Goal: Task Accomplishment & Management: Manage account settings

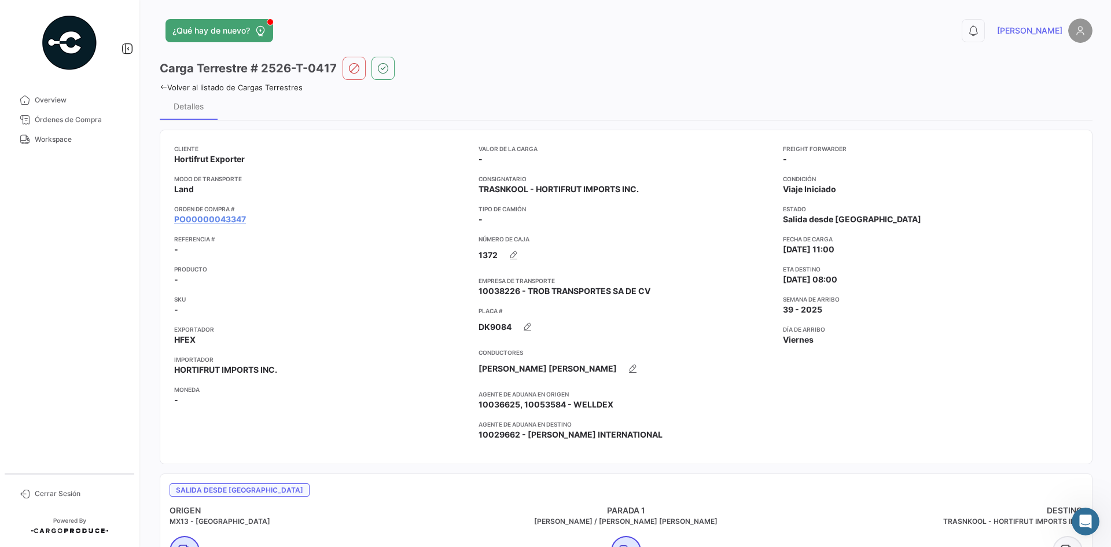
scroll to position [805, 0]
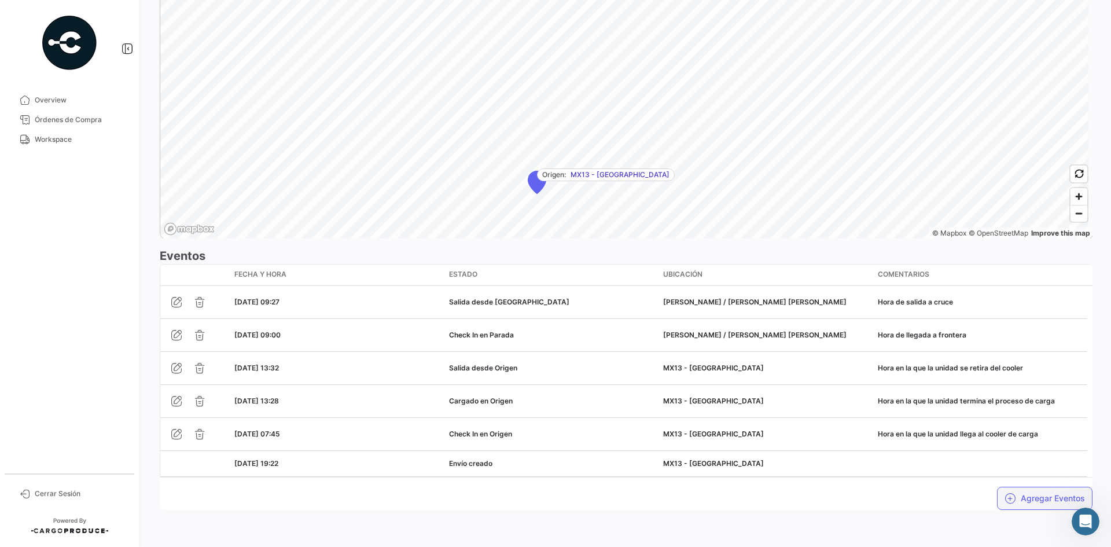
click at [1019, 493] on button "Agregar Eventos" at bounding box center [1044, 498] width 95 height 23
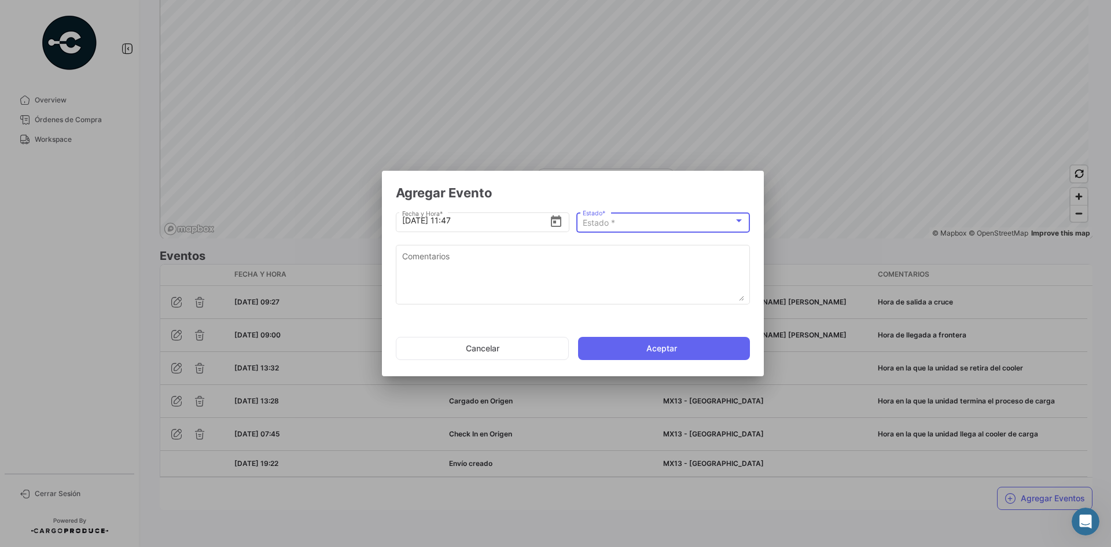
click at [609, 220] on span "Estado *" at bounding box center [599, 223] width 32 height 10
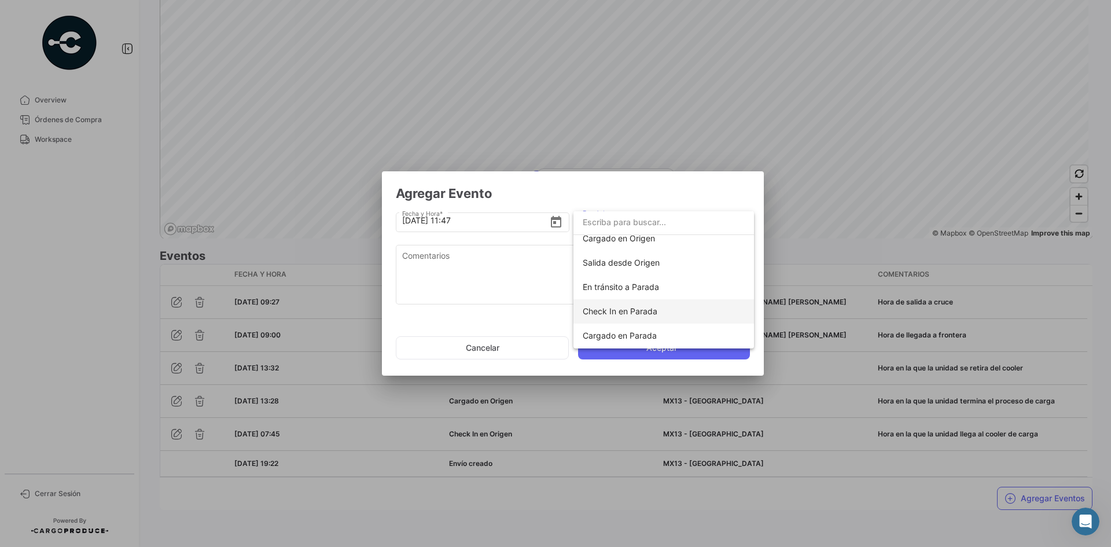
scroll to position [116, 0]
click at [653, 327] on span "En tránsito a Destino" at bounding box center [622, 326] width 78 height 10
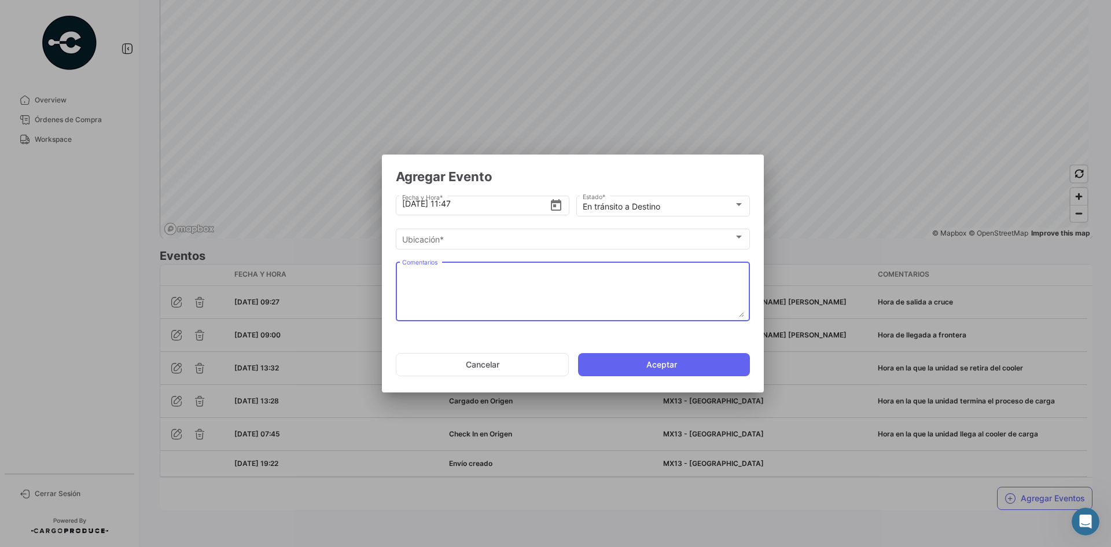
click at [519, 277] on textarea "Comentarios" at bounding box center [573, 291] width 342 height 51
paste textarea "Hora en la que la unidad queda liberada de aduanas y se dirige al destino."
type textarea "Hora en la que la unidad queda liberada de aduanas y se dirige al destino."
click at [494, 206] on input "27/9/2025, 11:47" at bounding box center [476, 203] width 148 height 41
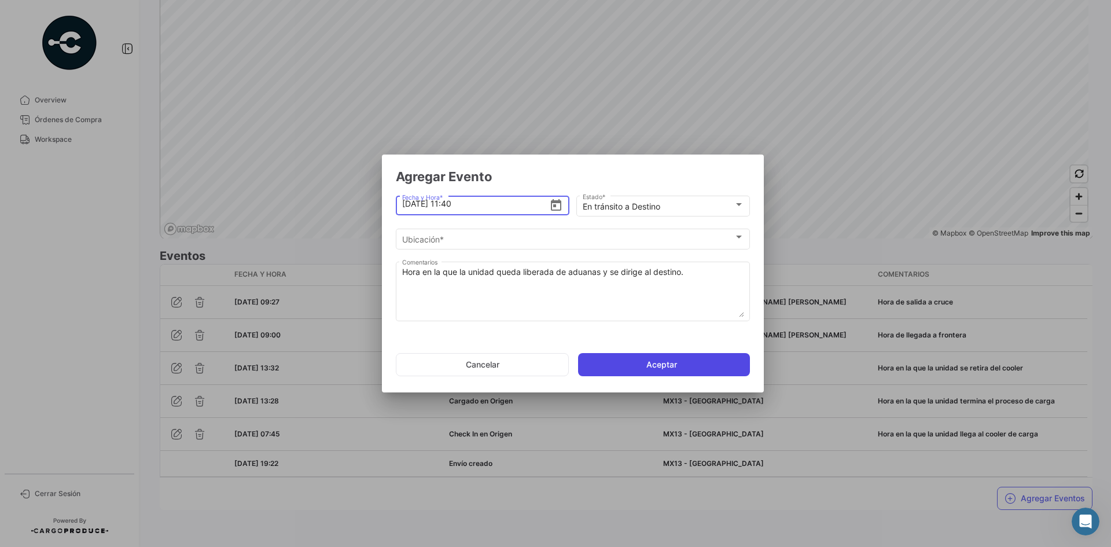
type input "27/9/2025, 11:40"
click at [650, 369] on button "Aceptar" at bounding box center [664, 364] width 172 height 23
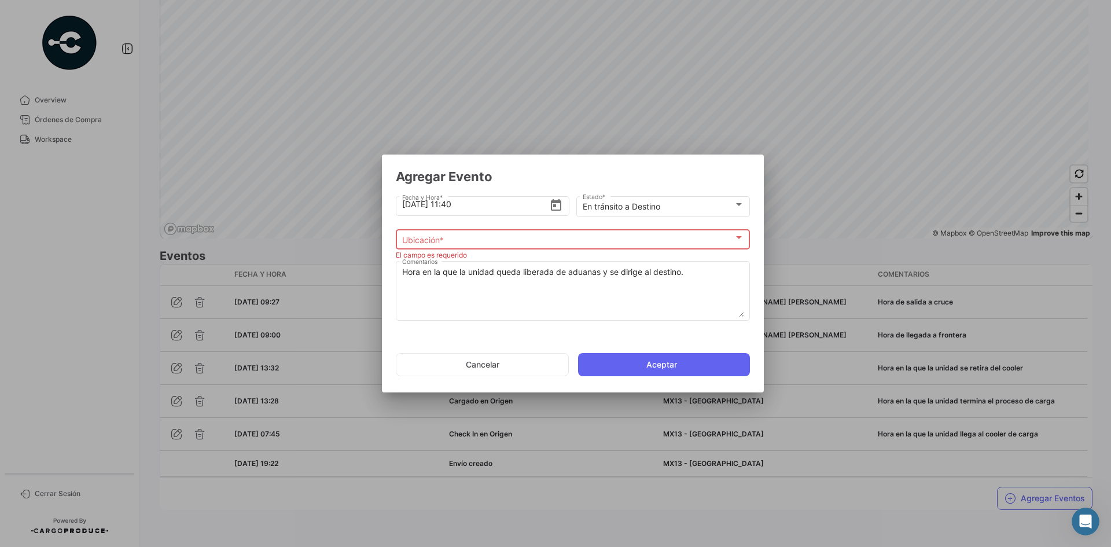
click at [525, 244] on div "Ubicación *" at bounding box center [568, 240] width 332 height 10
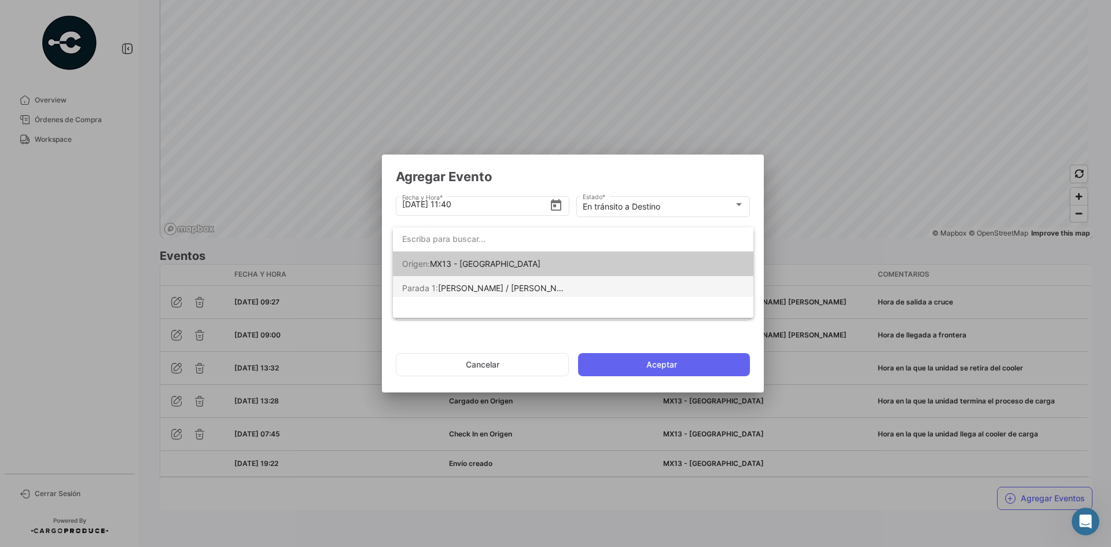
click at [535, 295] on span "Parada 1: REX - Reynosa / Puente Pharr" at bounding box center [483, 288] width 162 height 24
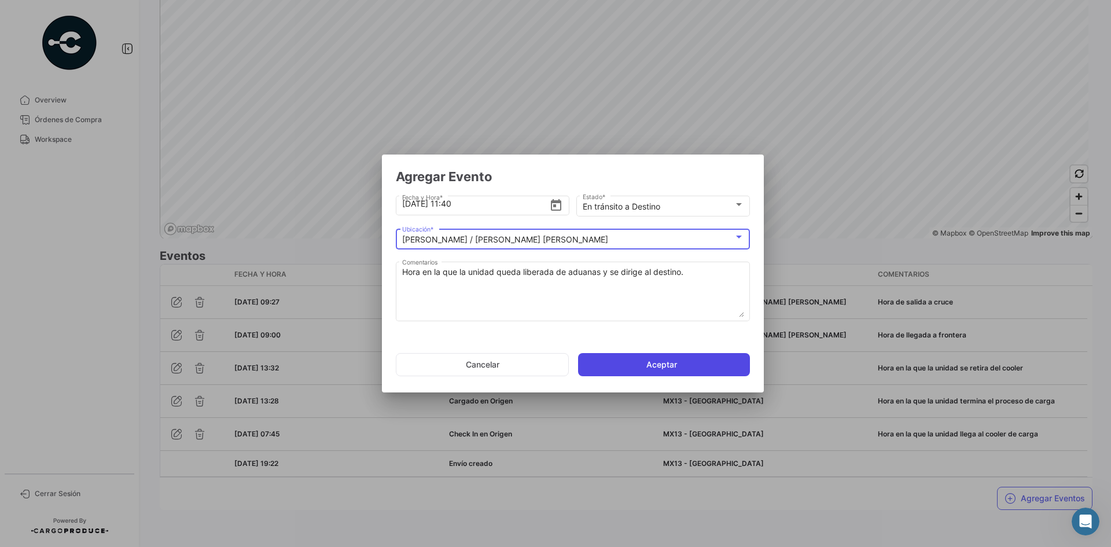
click at [630, 367] on button "Aceptar" at bounding box center [664, 364] width 172 height 23
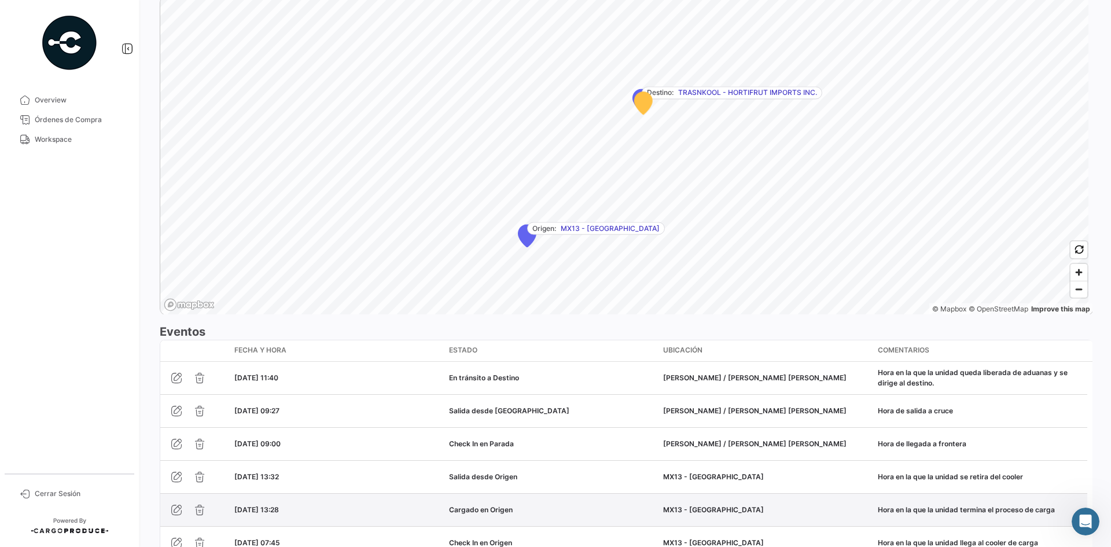
scroll to position [838, 0]
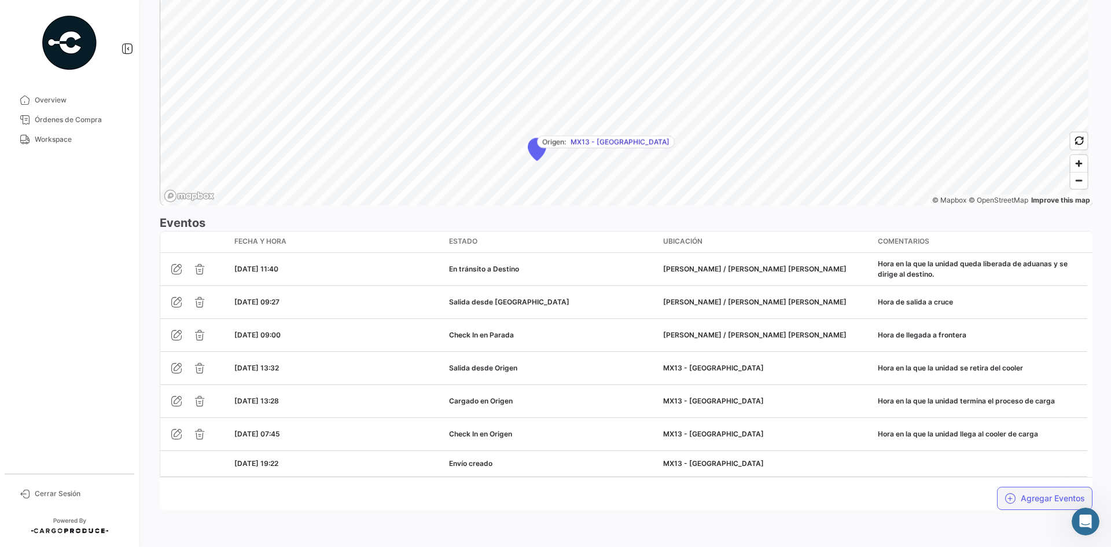
click at [1033, 500] on button "Agregar Eventos" at bounding box center [1044, 498] width 95 height 23
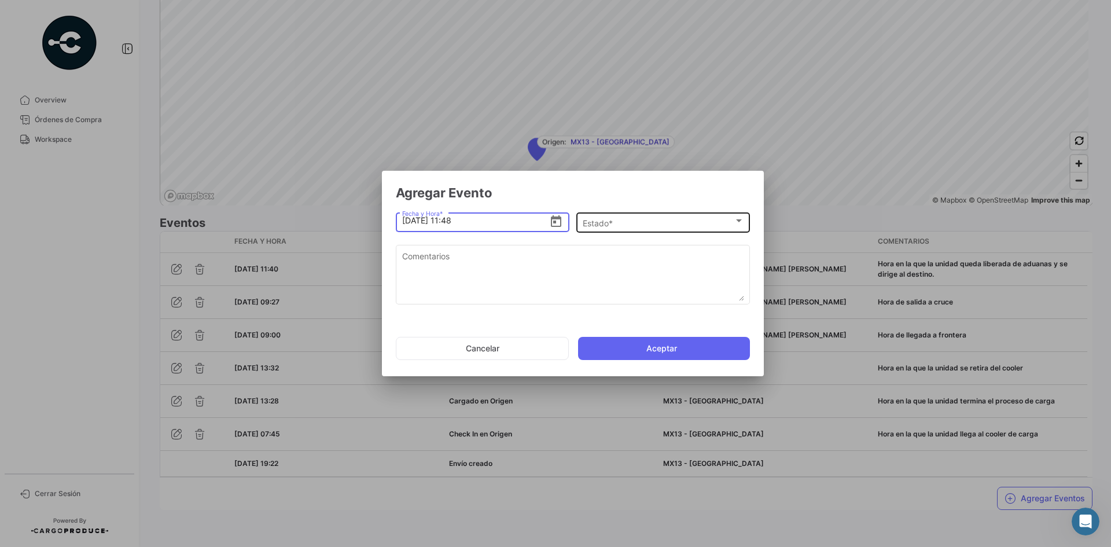
click at [658, 219] on div "Estado *" at bounding box center [658, 223] width 151 height 10
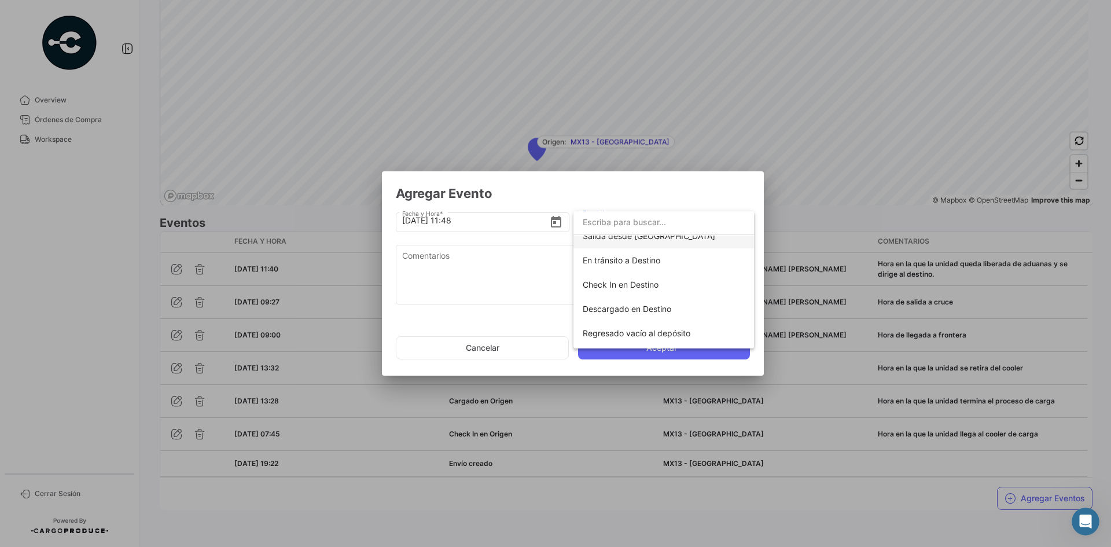
scroll to position [203, 0]
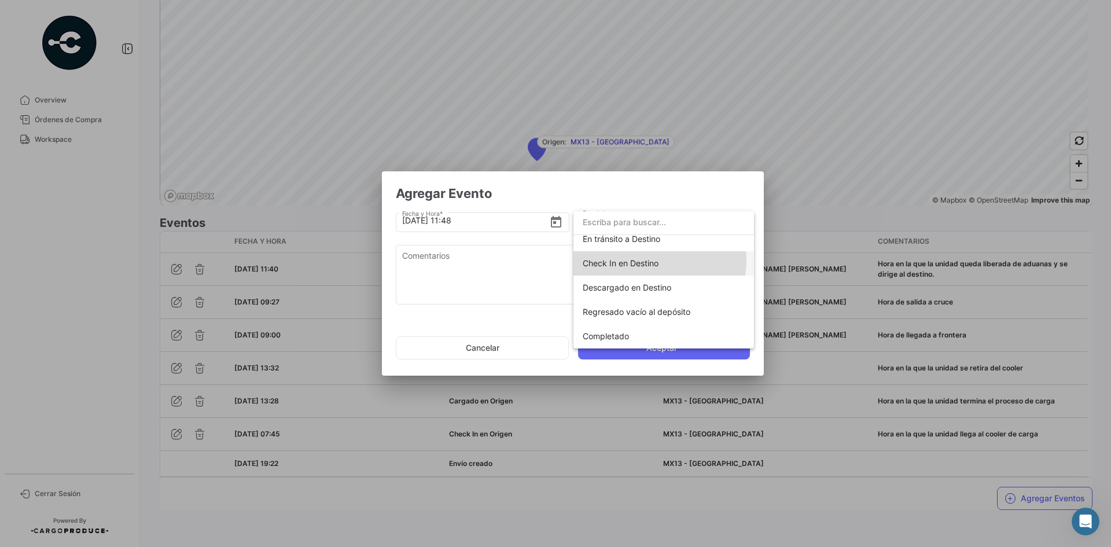
click at [649, 260] on span "Check In en Destino" at bounding box center [621, 263] width 76 height 10
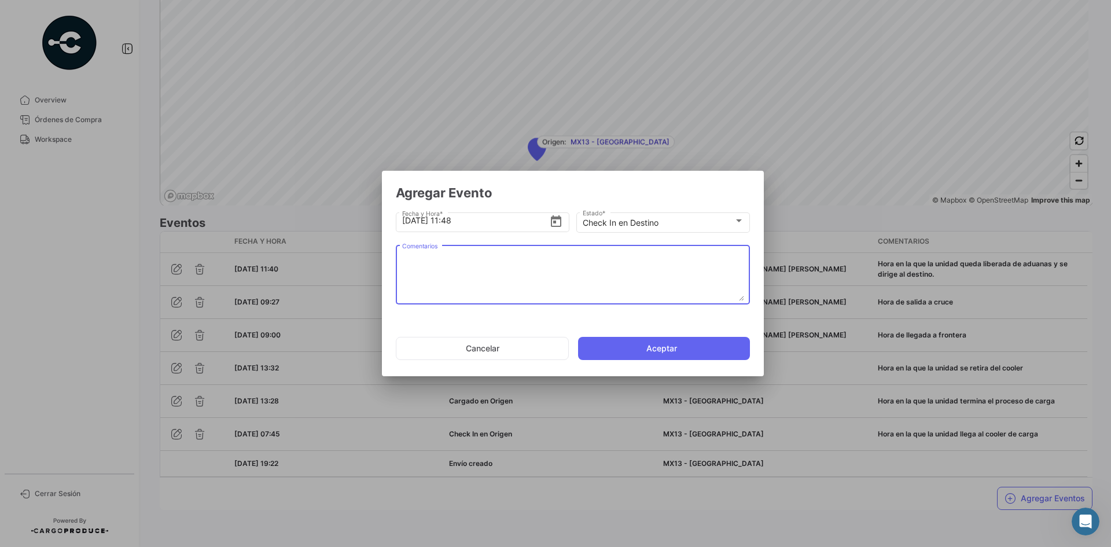
click at [470, 270] on textarea "Comentarios" at bounding box center [573, 275] width 342 height 51
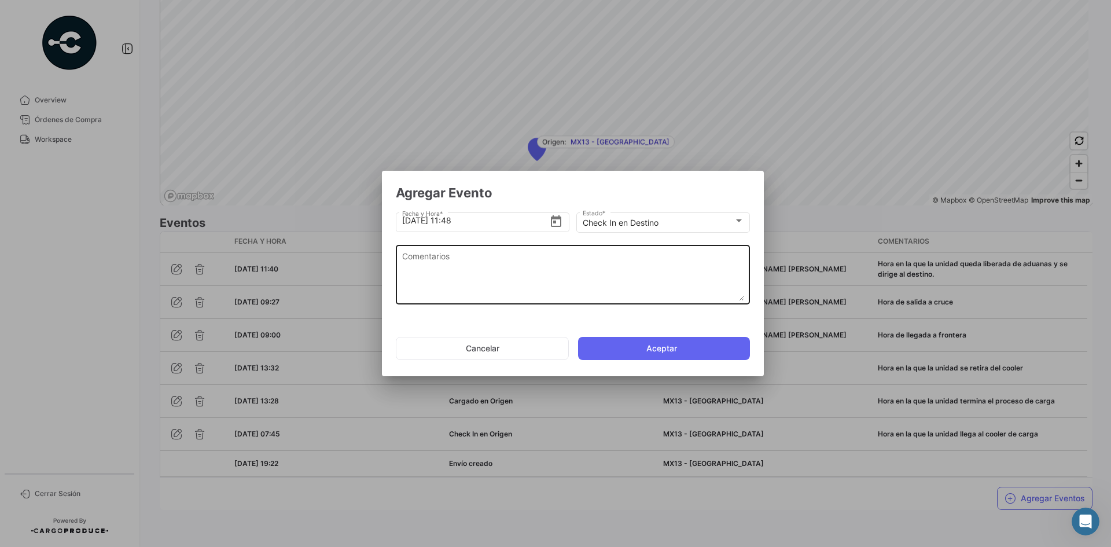
click at [498, 277] on textarea "Comentarios" at bounding box center [573, 275] width 342 height 51
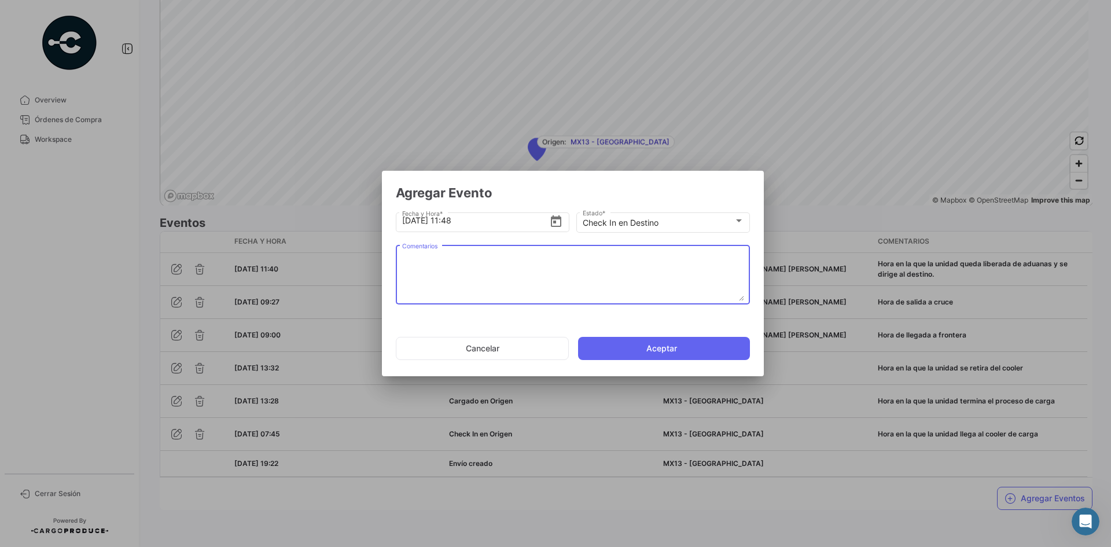
paste textarea "Hora de arribo al destino."
type textarea "Hora de arribo al destino."
click at [482, 223] on input "27/9/2025, 11:48" at bounding box center [476, 220] width 148 height 41
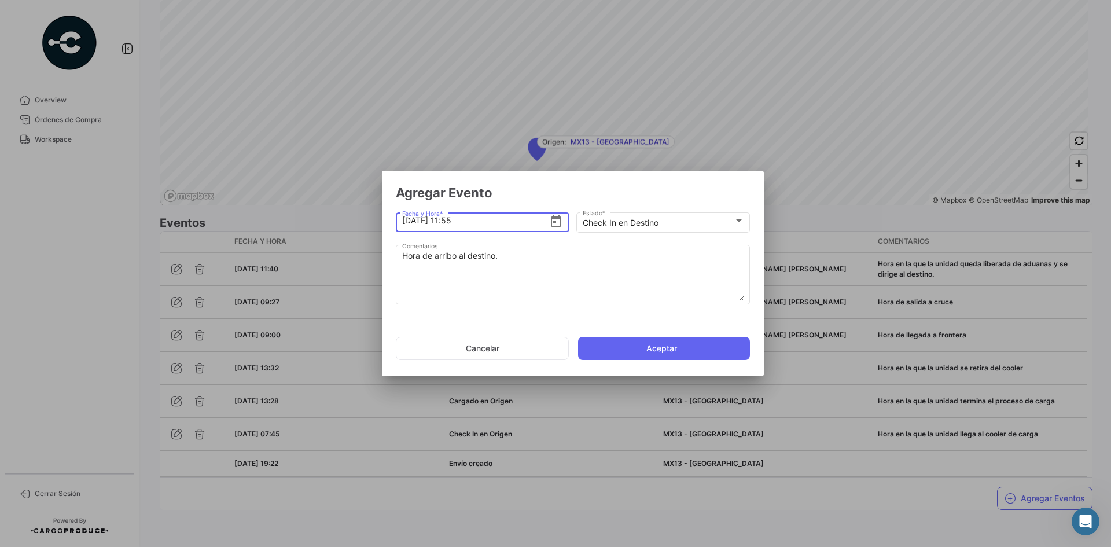
type input "27/9/2025, 11:55"
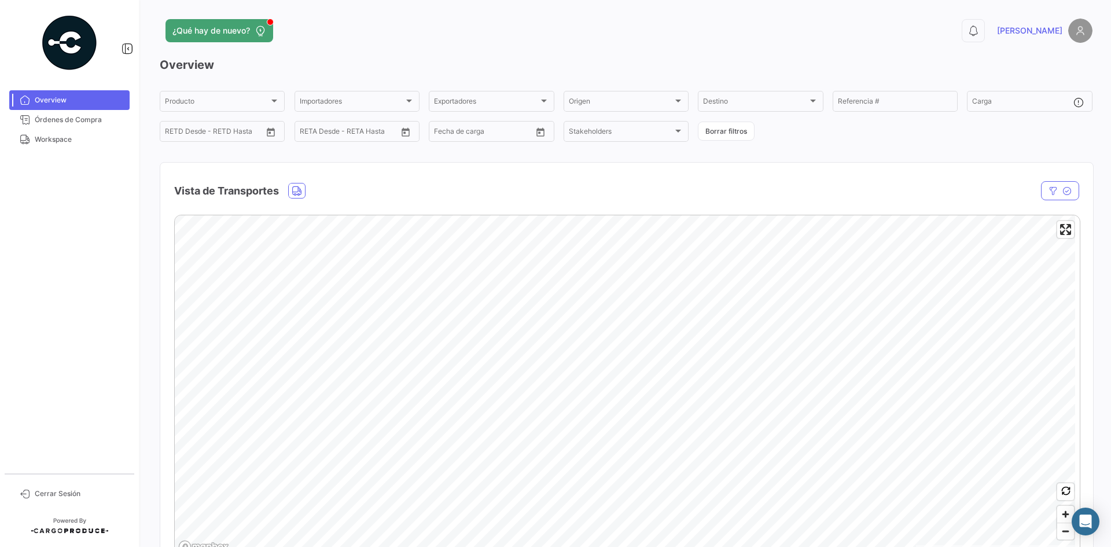
click at [80, 150] on mat-nav-list "Overview Órdenes de Compra Workspace" at bounding box center [69, 277] width 139 height 383
click at [67, 142] on span "Workspace" at bounding box center [80, 139] width 90 height 10
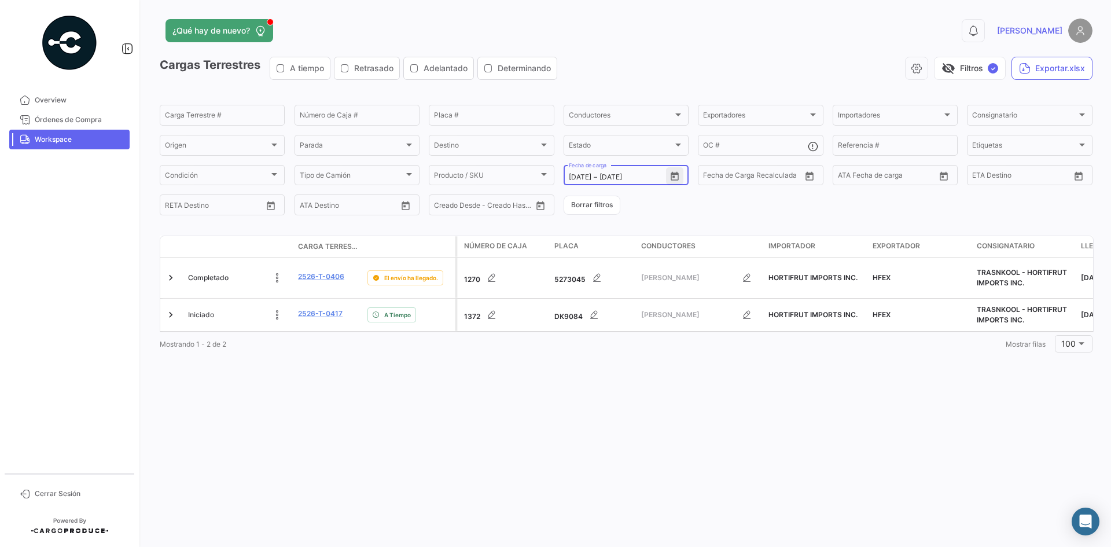
click at [675, 175] on icon "Open calendar" at bounding box center [674, 176] width 10 height 10
click at [722, 338] on div "28" at bounding box center [720, 339] width 19 height 21
type input "[DATE]"
click at [722, 338] on div "28" at bounding box center [720, 339] width 19 height 21
type input "[DATE]"
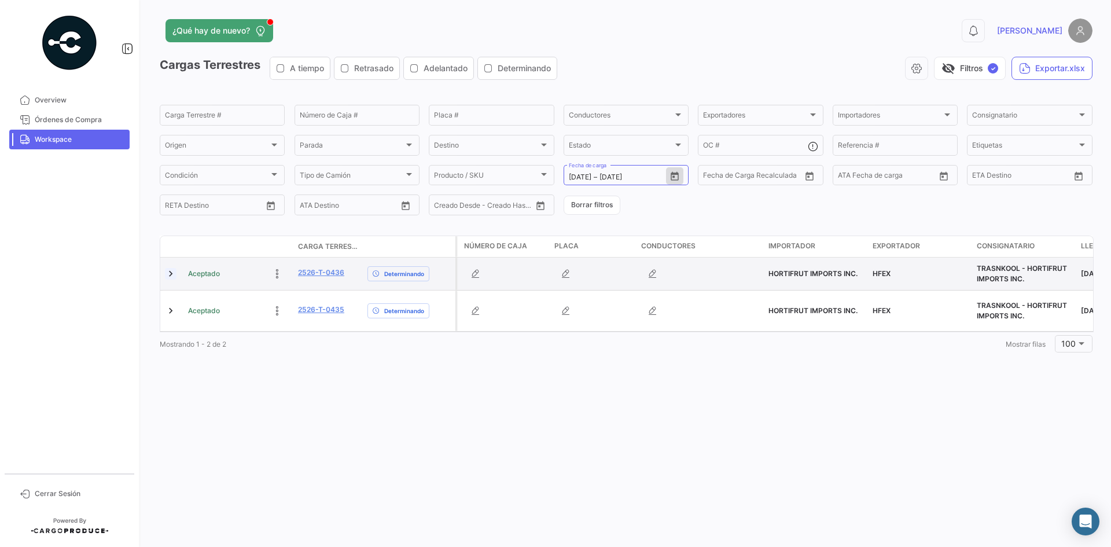
click at [168, 273] on link at bounding box center [171, 274] width 12 height 12
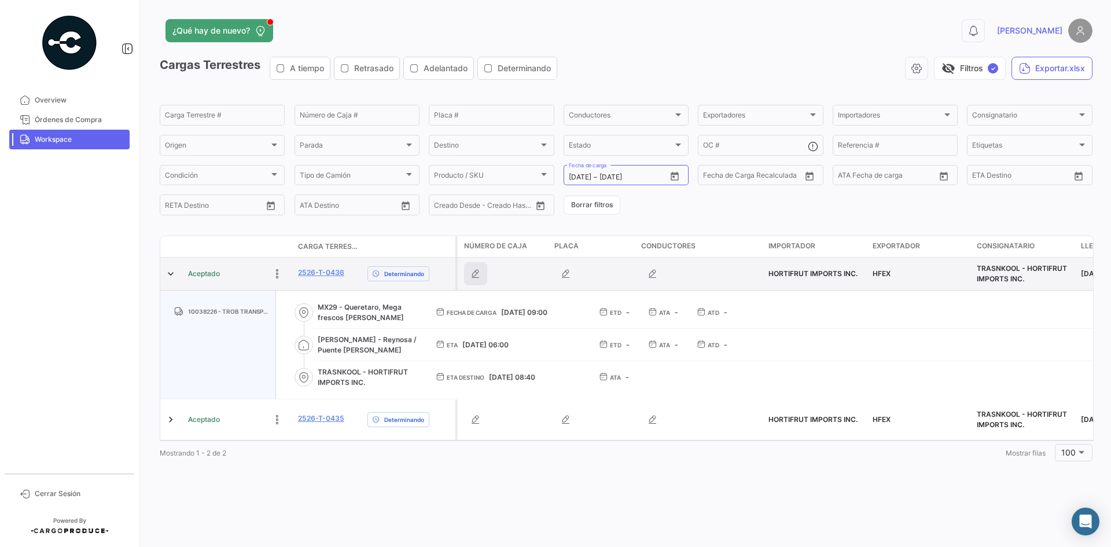
click at [474, 276] on icon "button" at bounding box center [476, 274] width 12 height 12
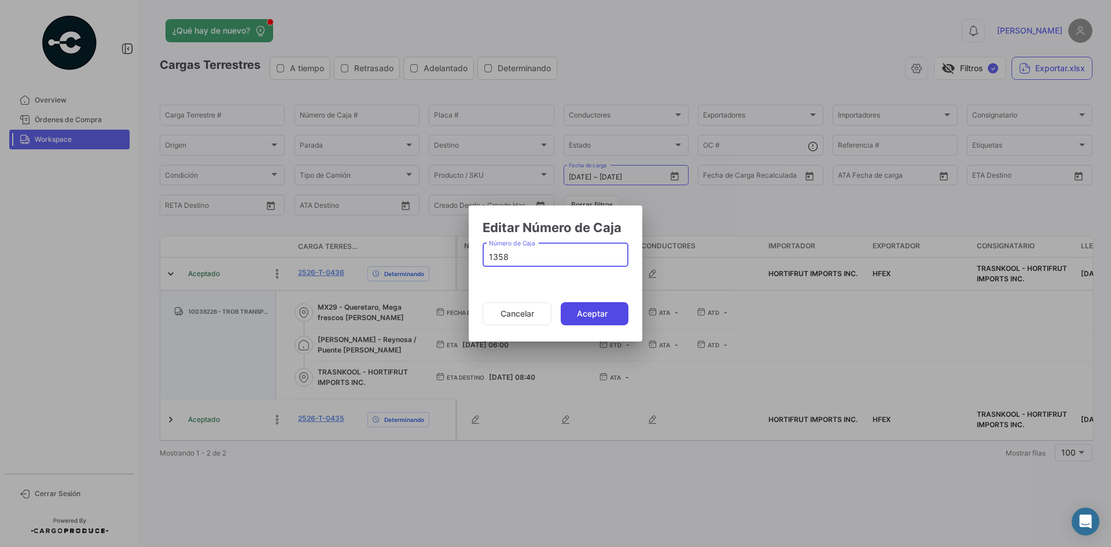
type input "1358"
click at [588, 309] on button "Aceptar" at bounding box center [595, 313] width 68 height 23
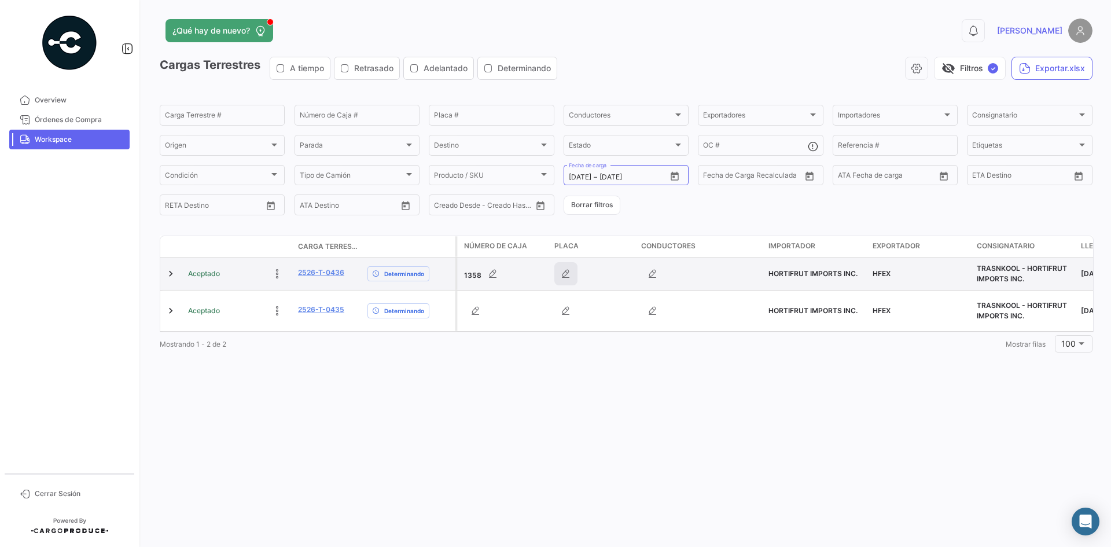
click at [565, 276] on icon "button" at bounding box center [566, 274] width 12 height 12
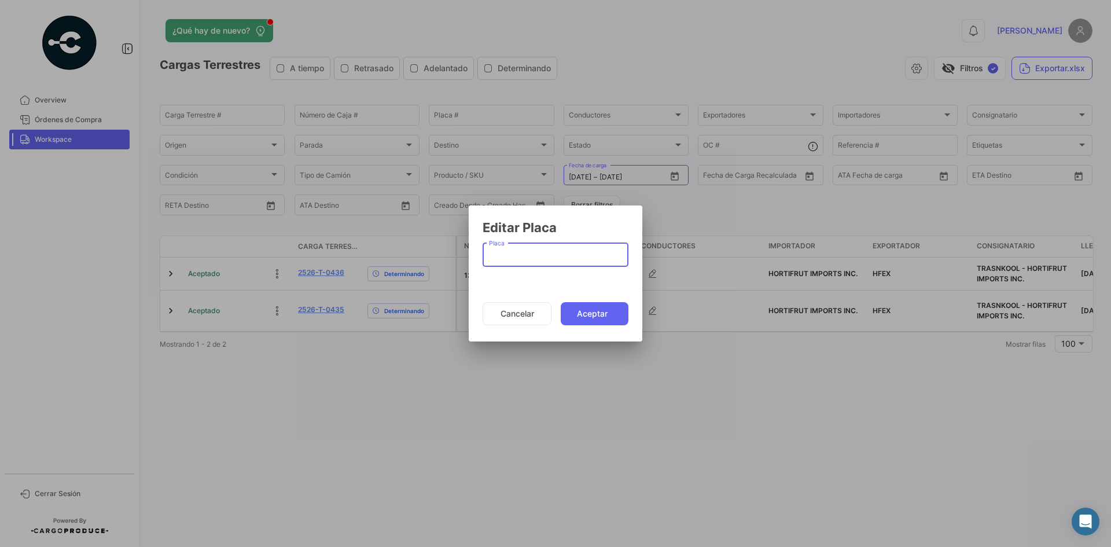
click at [549, 254] on input "Placa" at bounding box center [556, 257] width 134 height 10
paste input "5451389"
type input "5451389"
click at [590, 310] on button "Aceptar" at bounding box center [595, 313] width 68 height 23
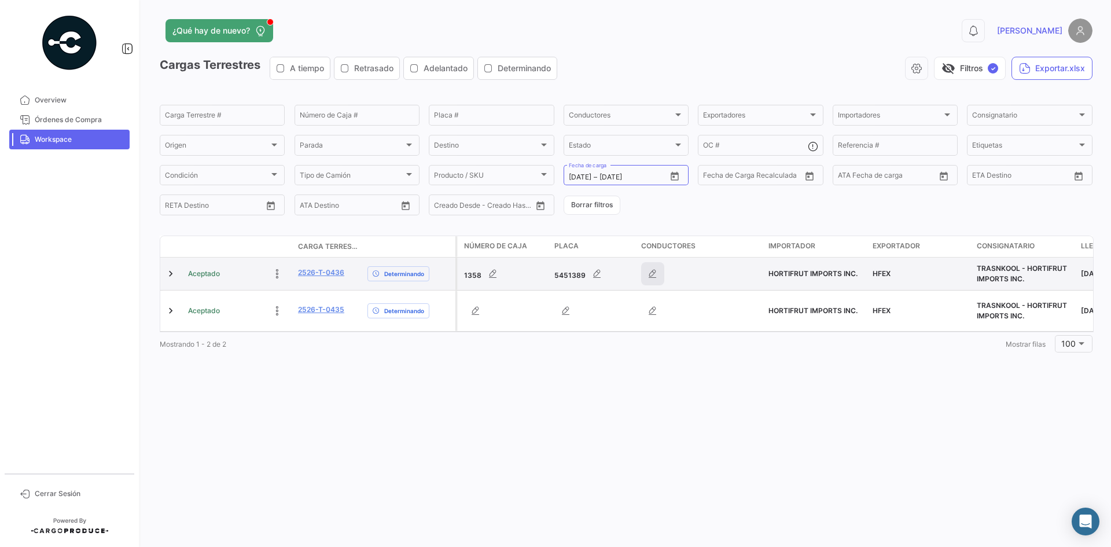
click at [654, 272] on icon "button" at bounding box center [653, 274] width 12 height 12
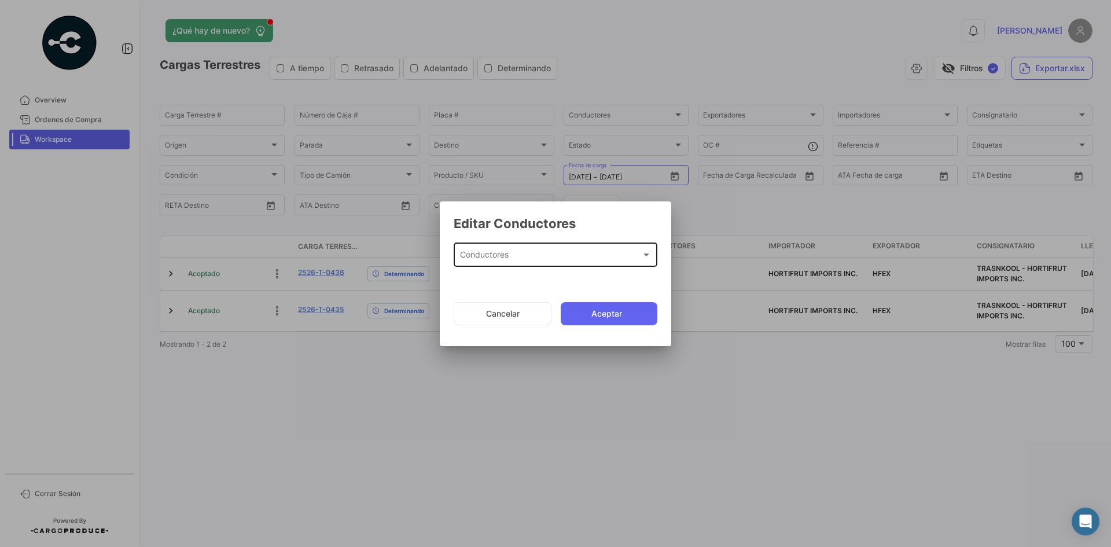
click at [558, 249] on div "Conductores Conductores" at bounding box center [556, 254] width 192 height 27
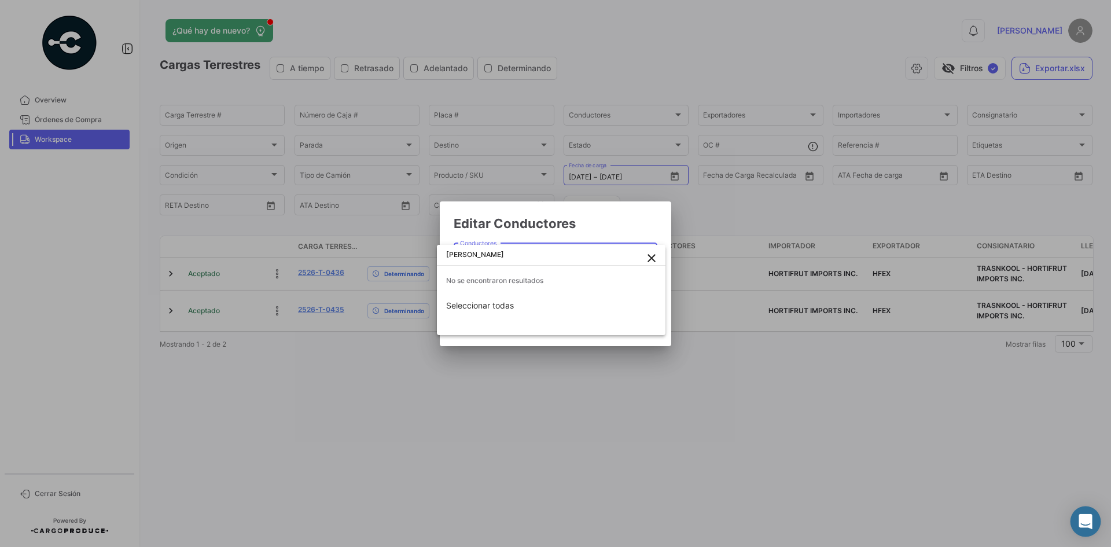
type input "[PERSON_NAME]"
click at [1080, 510] on div "Abrir Intercom Messenger" at bounding box center [1085, 521] width 31 height 31
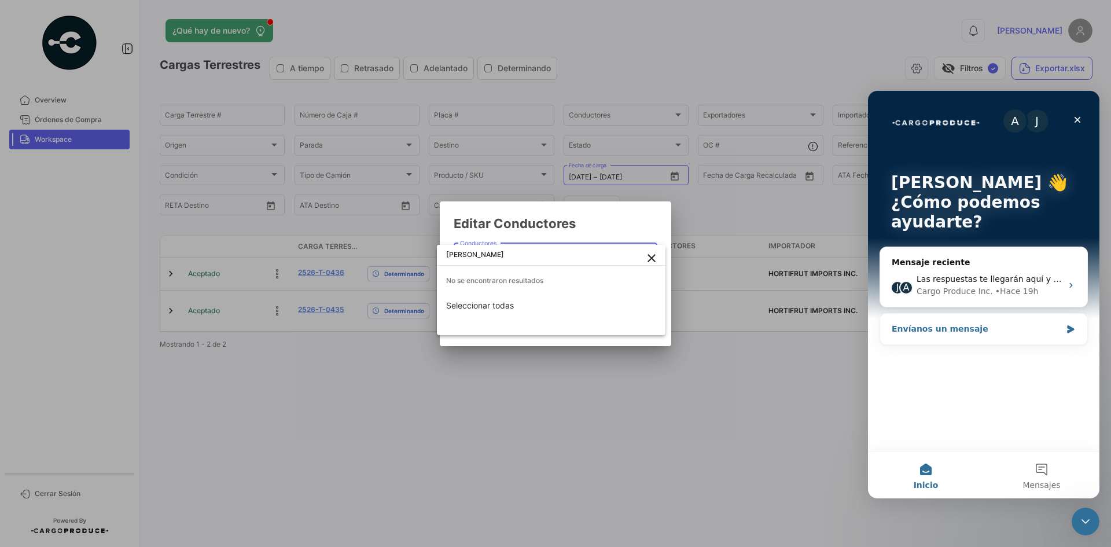
click at [1072, 328] on icon "Intercom Messenger" at bounding box center [1070, 329] width 7 height 8
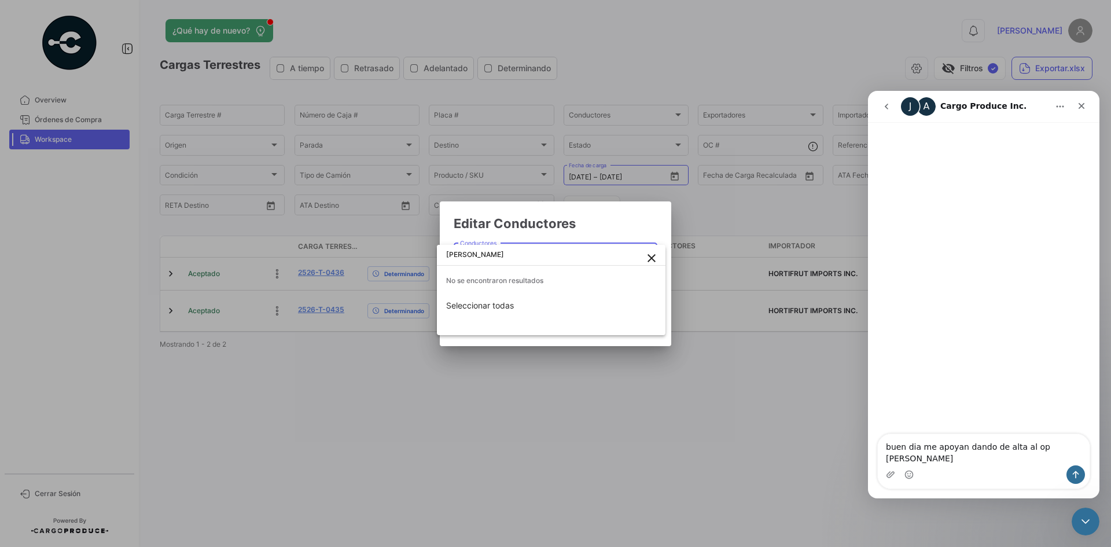
type textarea "buen dia me apoyan dando de alta al op [PERSON_NAME]"
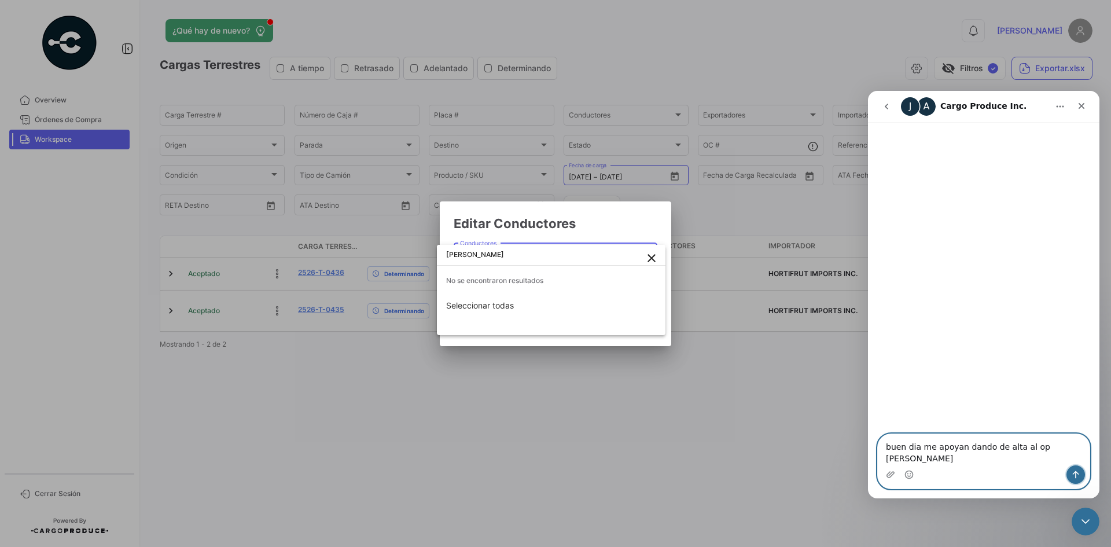
click at [1075, 468] on button "Enviar un mensaje…" at bounding box center [1075, 474] width 19 height 19
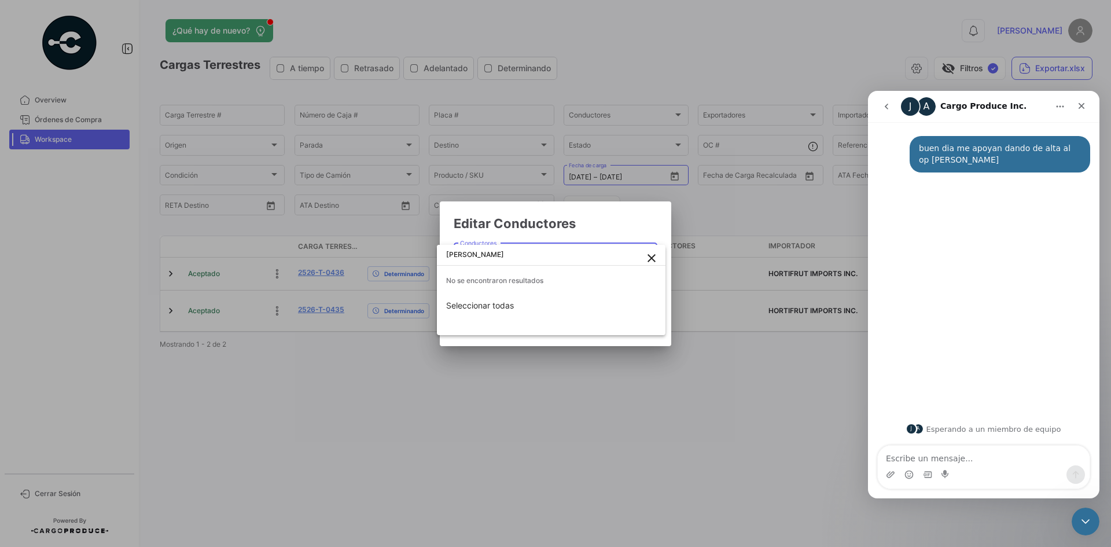
click at [744, 359] on div at bounding box center [555, 273] width 1111 height 547
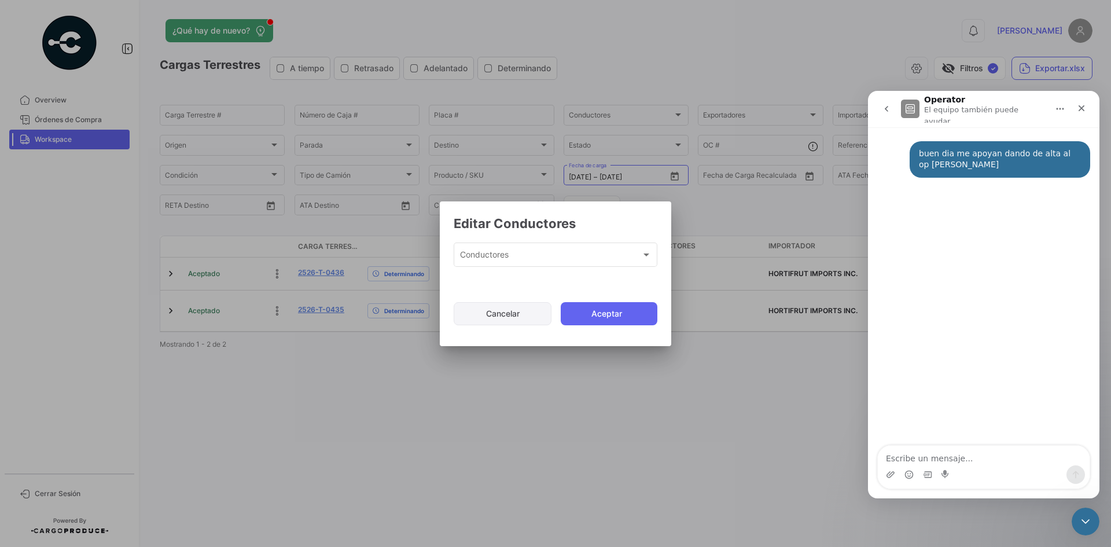
click at [534, 322] on button "Cancelar" at bounding box center [503, 313] width 98 height 23
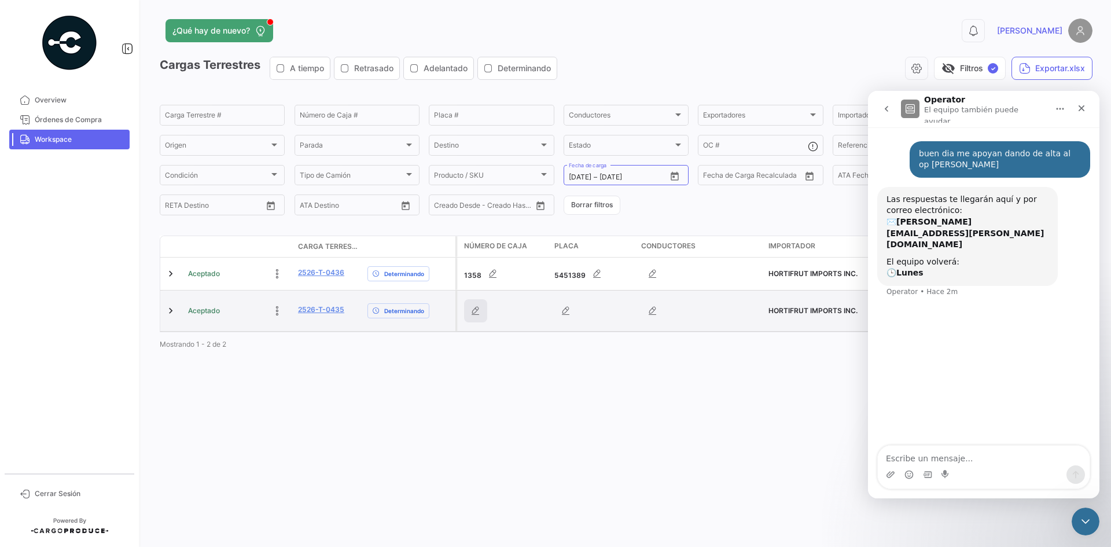
click at [479, 313] on icon "button" at bounding box center [476, 311] width 12 height 12
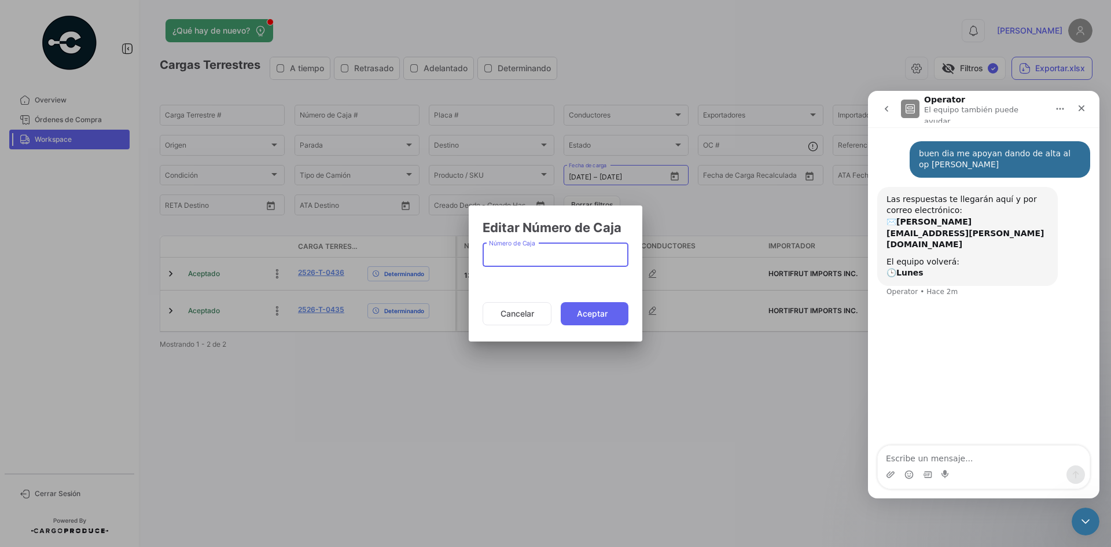
paste input "838785"
type input "838785"
click at [601, 316] on button "Aceptar" at bounding box center [595, 313] width 68 height 23
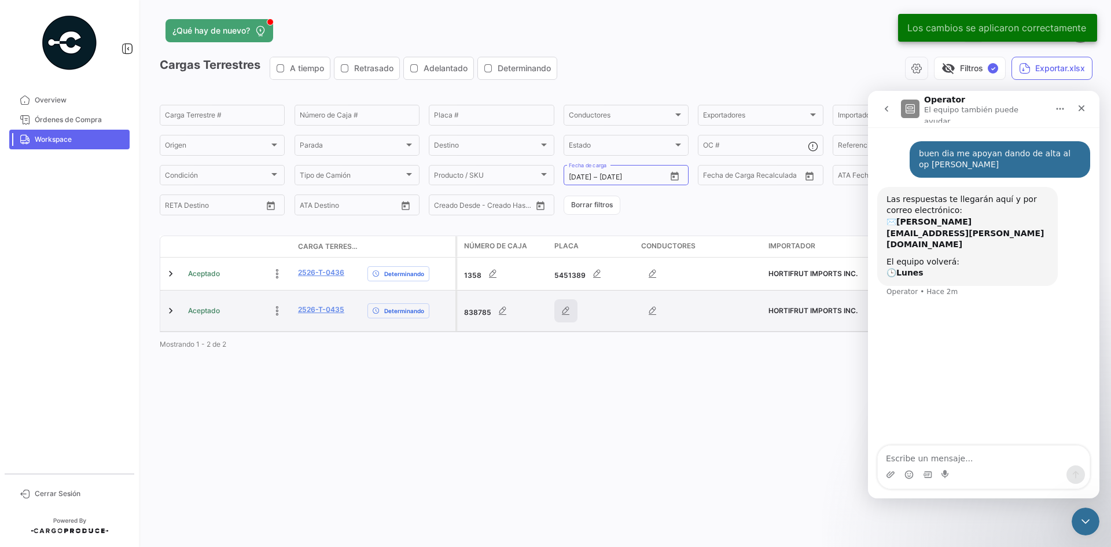
click at [573, 314] on button "button" at bounding box center [565, 310] width 23 height 23
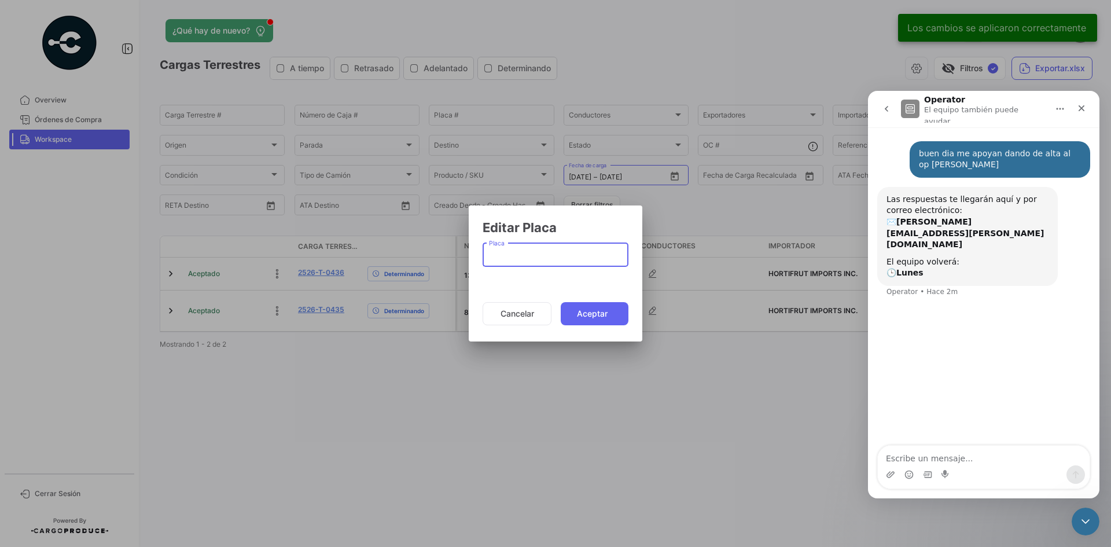
click at [489, 252] on input "Placa" at bounding box center [556, 257] width 134 height 10
paste input "6080T91"
type input "6080T91"
click at [597, 300] on mat-dialog-actions "Cancelar Aceptar" at bounding box center [556, 313] width 146 height 39
click at [600, 318] on button "Aceptar" at bounding box center [595, 313] width 68 height 23
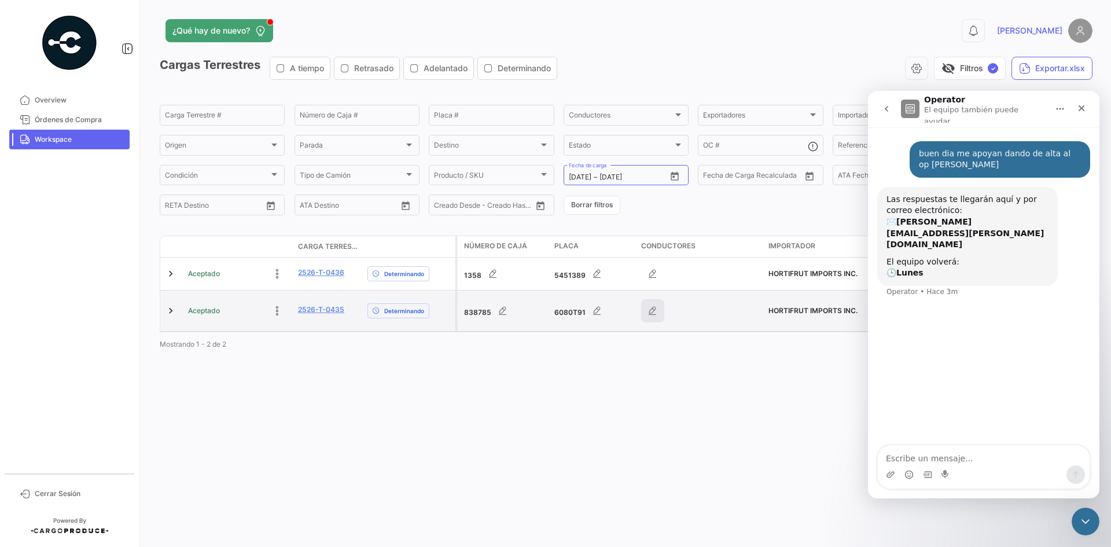
click at [647, 313] on icon "button" at bounding box center [653, 311] width 12 height 12
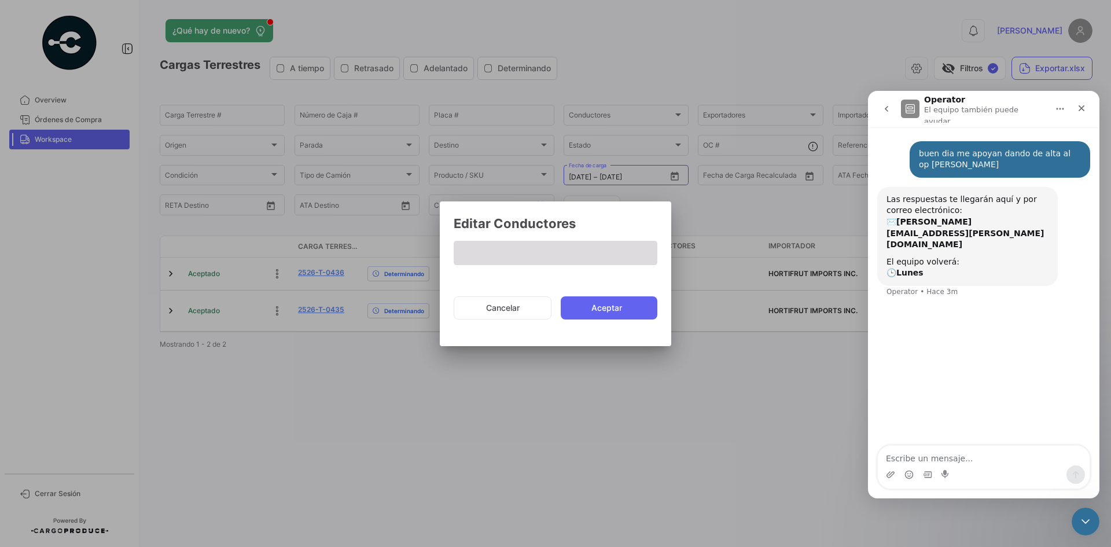
click at [534, 255] on span at bounding box center [556, 253] width 204 height 24
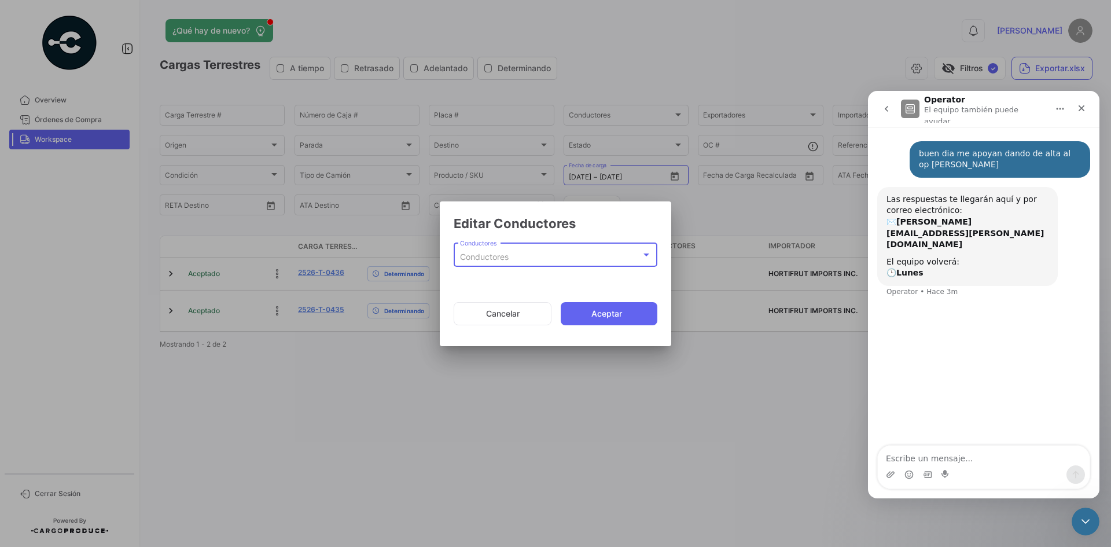
click at [534, 255] on div "Conductores" at bounding box center [550, 257] width 181 height 10
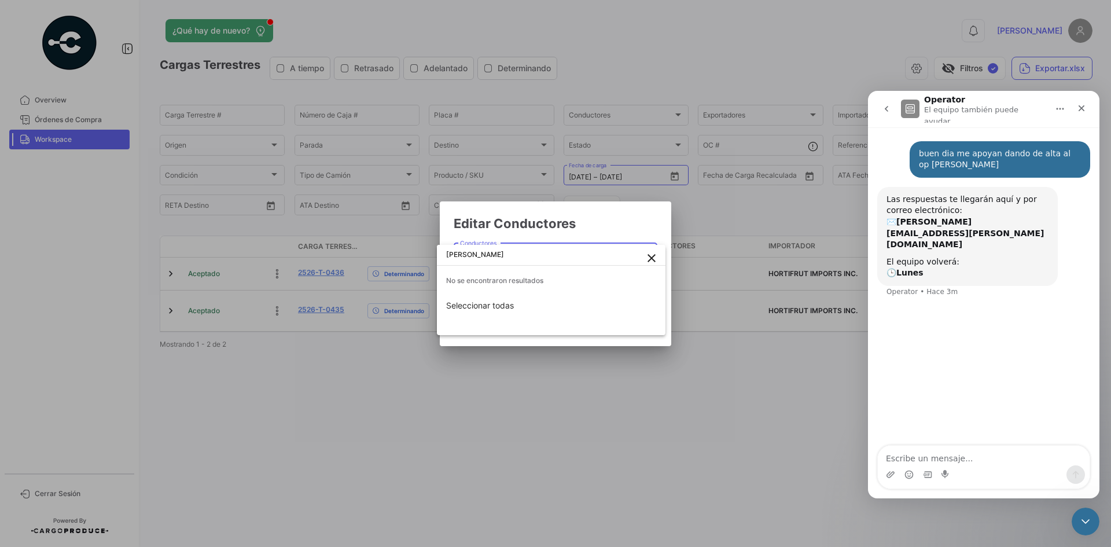
type input "[PERSON_NAME]"
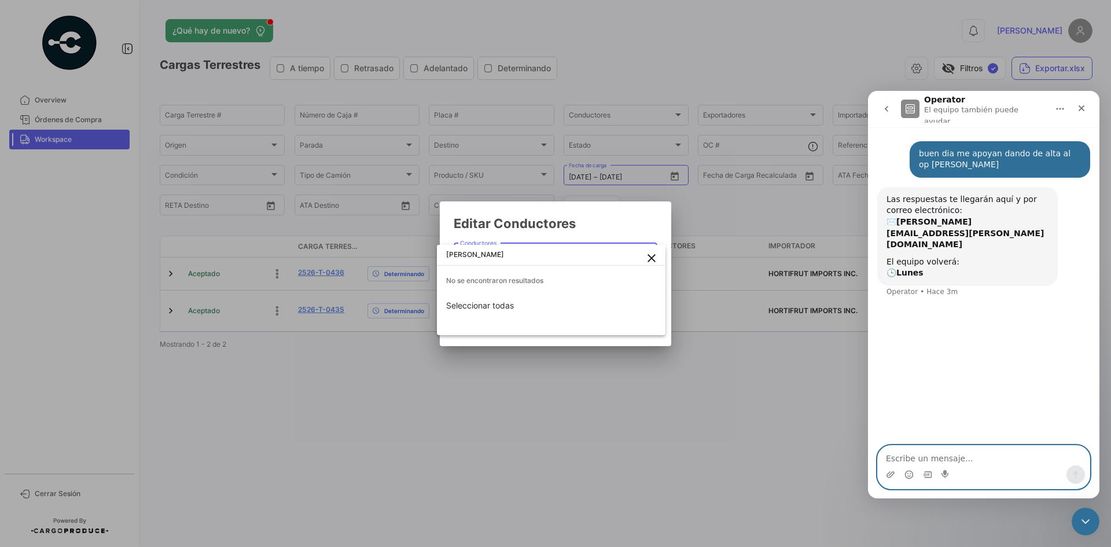
click at [940, 454] on textarea "Escribe un mensaje..." at bounding box center [984, 456] width 212 height 20
paste textarea "[PERSON_NAME]"
type textarea "tan bien de favor al [PERSON_NAME]"
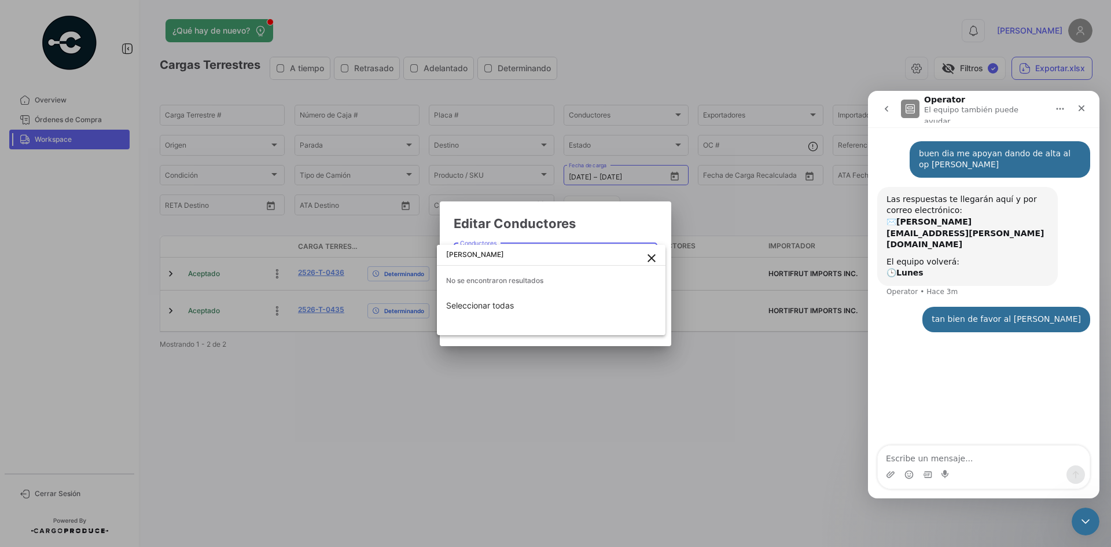
click at [631, 225] on div at bounding box center [555, 273] width 1111 height 547
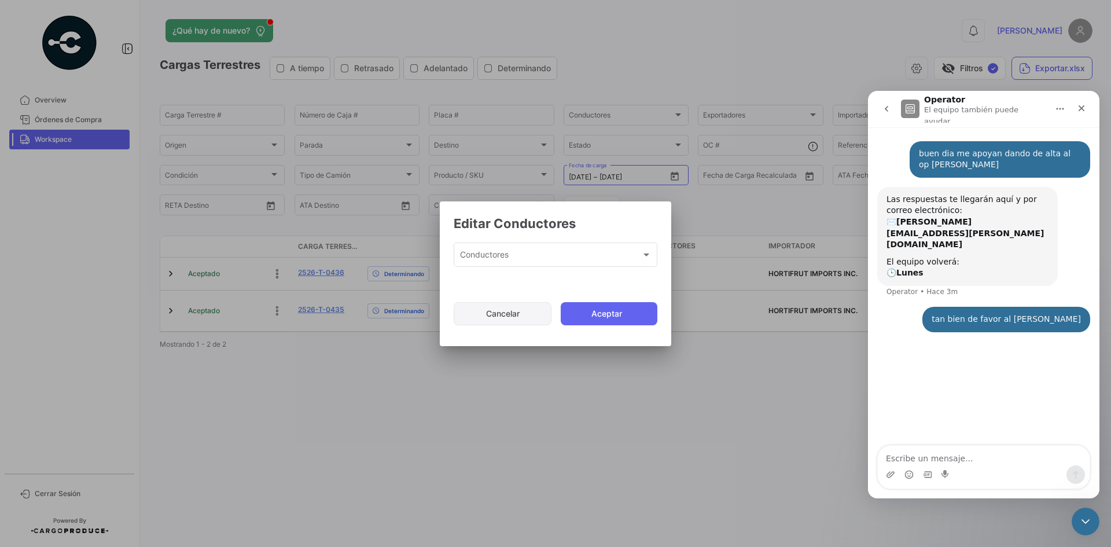
click at [521, 319] on button "Cancelar" at bounding box center [503, 313] width 98 height 23
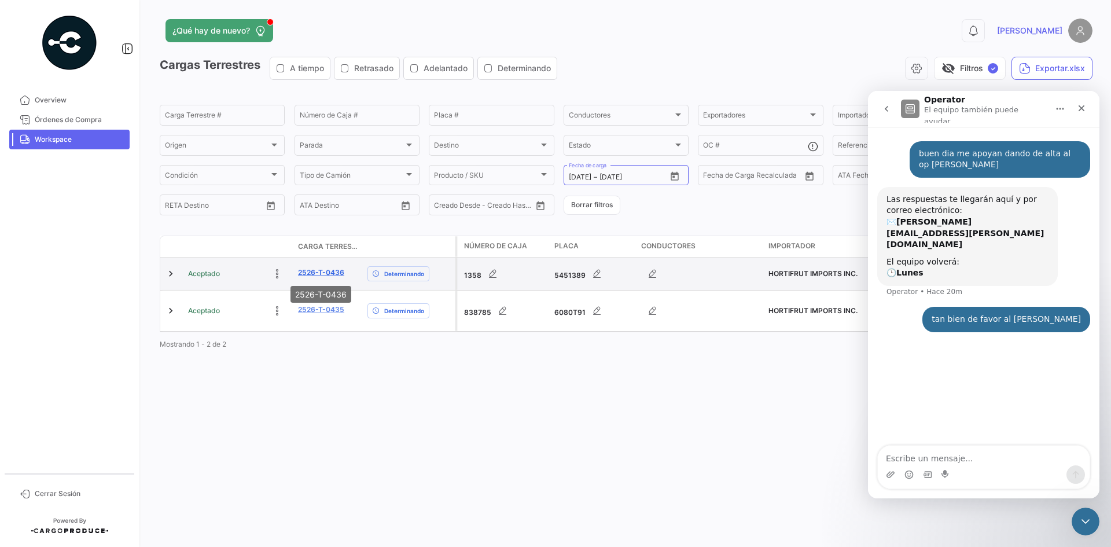
drag, startPoint x: 341, startPoint y: 273, endPoint x: 299, endPoint y: 277, distance: 42.4
click at [299, 277] on div "2526-T-0436" at bounding box center [328, 273] width 60 height 13
copy link "2526-T-0436"
click at [172, 276] on link at bounding box center [171, 274] width 12 height 12
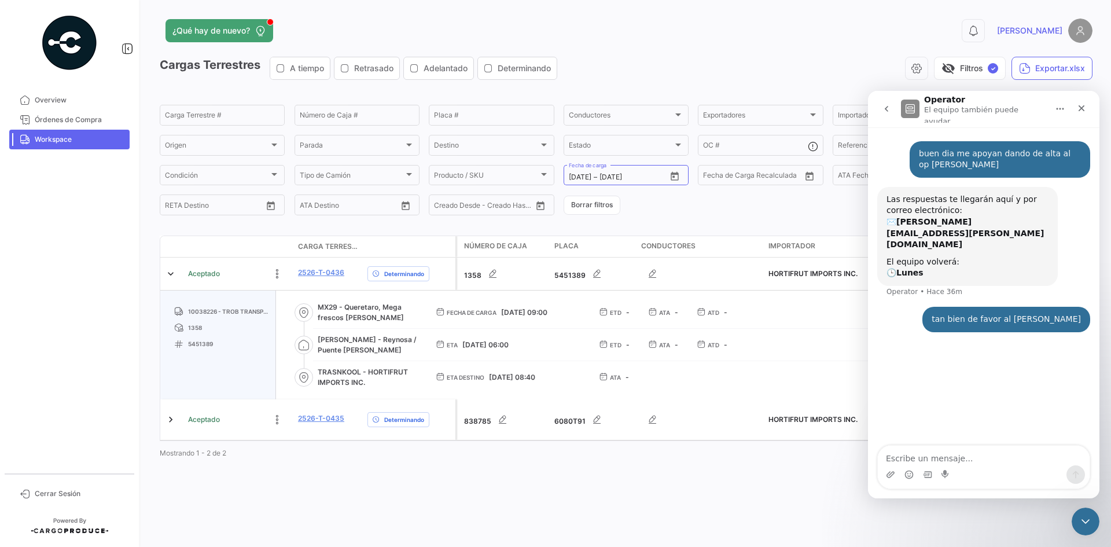
drag, startPoint x: 921, startPoint y: 157, endPoint x: 1043, endPoint y: 157, distance: 121.5
click at [1043, 157] on div "buen dia me apoyan dando de alta al op [PERSON_NAME]" at bounding box center [1000, 159] width 162 height 23
copy div "OSE [PERSON_NAME]"
drag, startPoint x: 330, startPoint y: 273, endPoint x: 293, endPoint y: 273, distance: 36.5
click at [293, 273] on datatable-body-cell "2526-T-0436" at bounding box center [327, 273] width 69 height 32
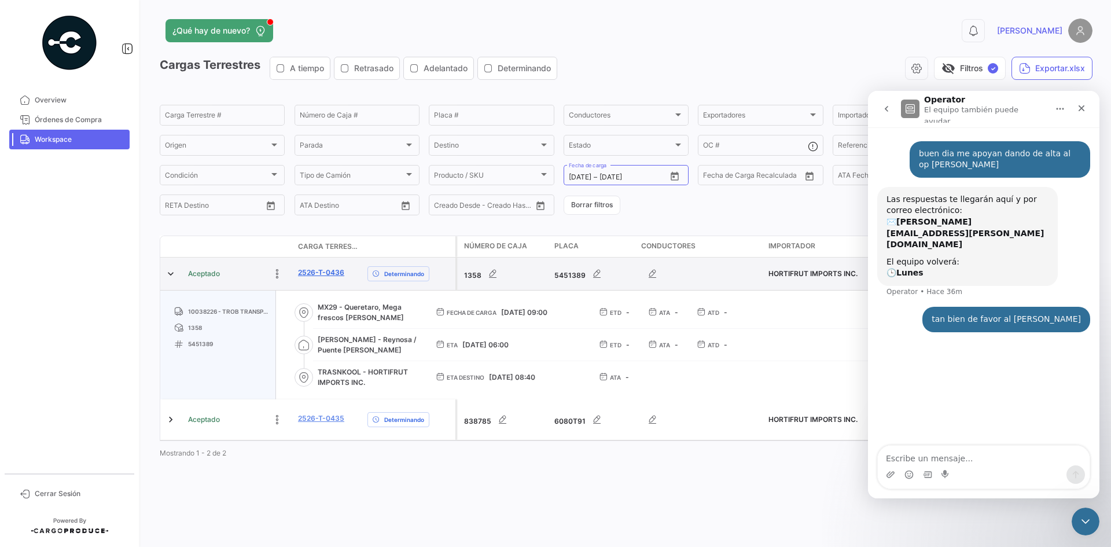
copy link "2526-T-0436"
drag, startPoint x: 991, startPoint y: 293, endPoint x: 972, endPoint y: 306, distance: 22.5
click at [972, 314] on div "tan bien de favor al [PERSON_NAME]" at bounding box center [1006, 320] width 149 height 12
copy div "[PERSON_NAME]"
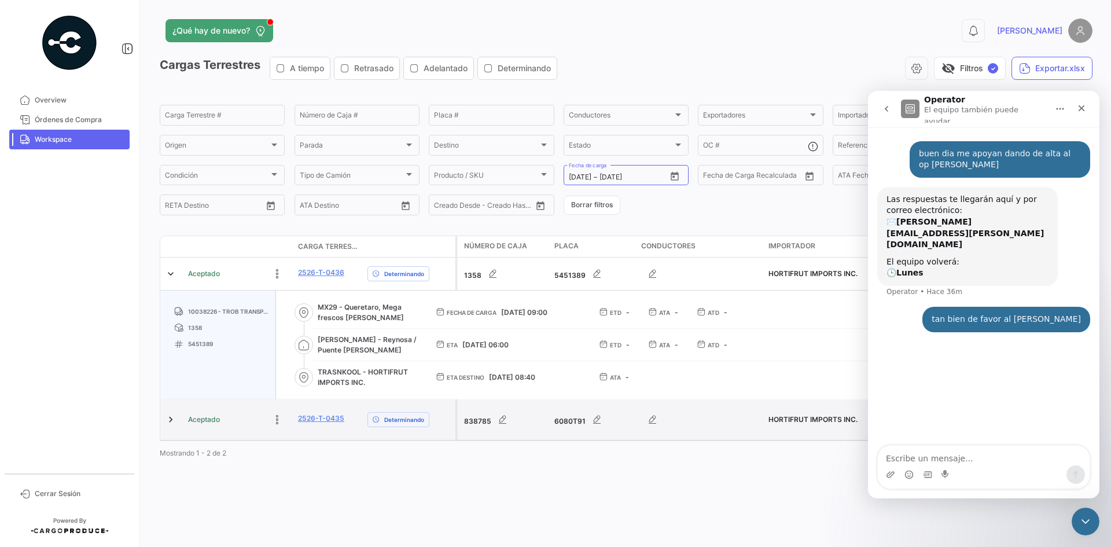
drag, startPoint x: 349, startPoint y: 422, endPoint x: 291, endPoint y: 422, distance: 57.9
click at [291, 422] on div "Aceptado 2526-T-0435 Determinando" at bounding box center [307, 419] width 295 height 41
copy div "2526-T-0435"
